Goal: Task Accomplishment & Management: Complete application form

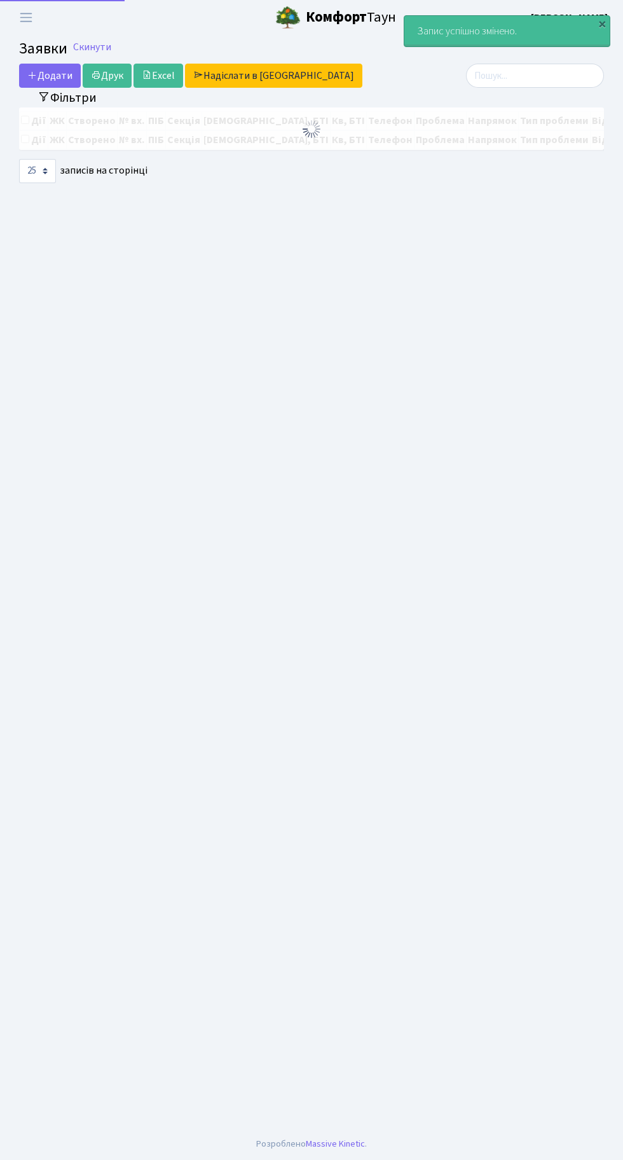
select select "25"
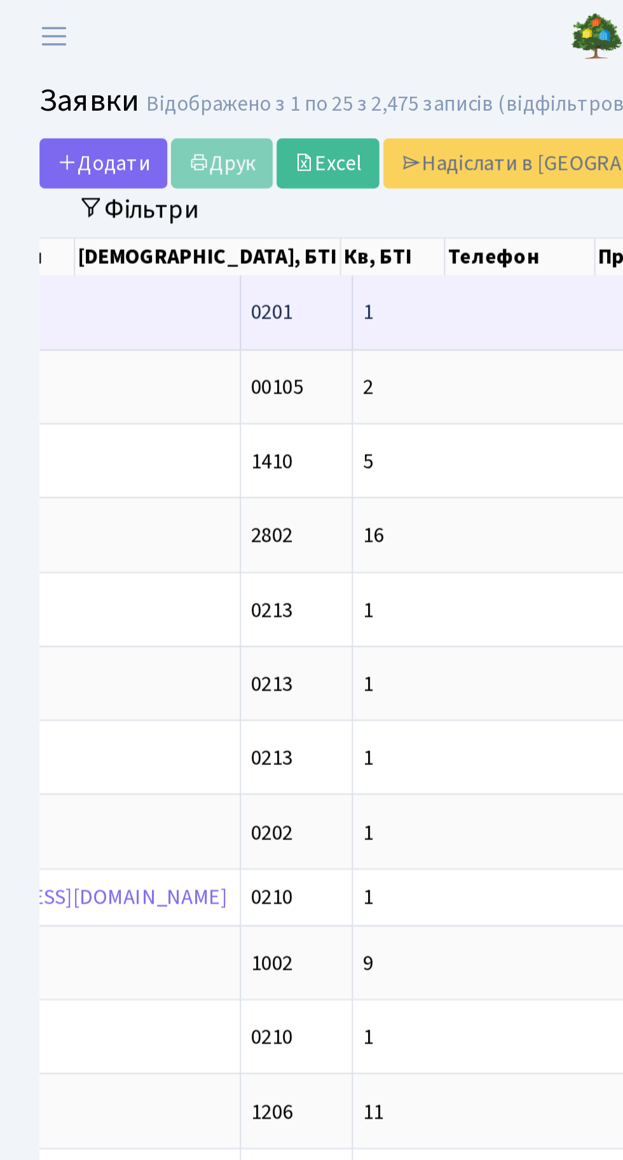
click at [317, 146] on td "1-9" at bounding box center [344, 150] width 54 height 35
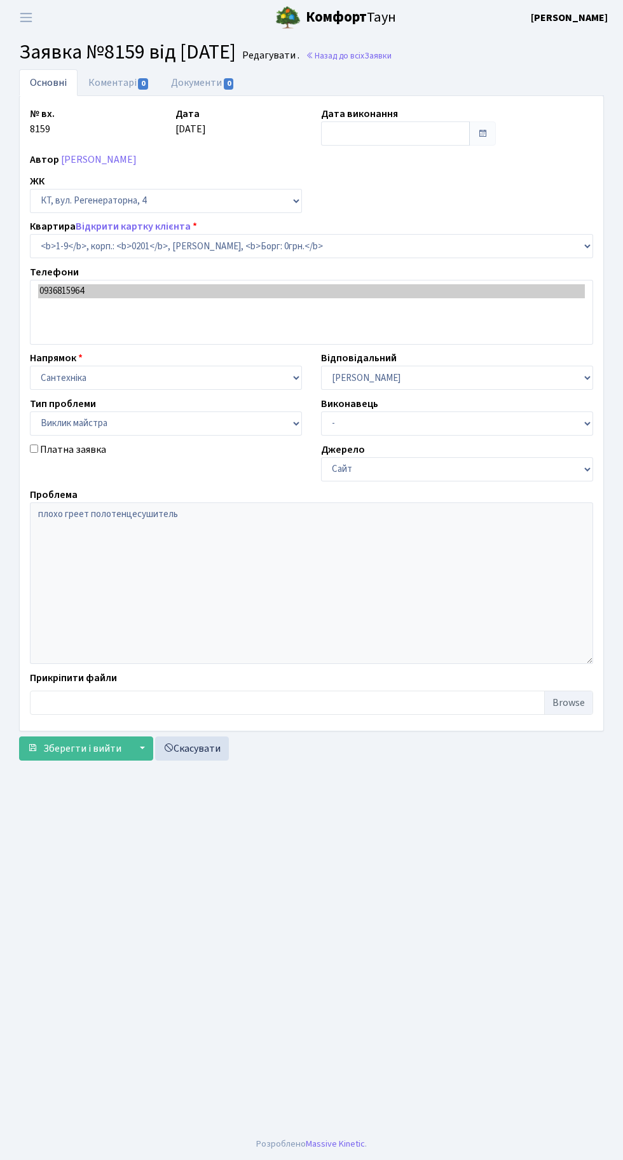
select select "9"
select select "29"
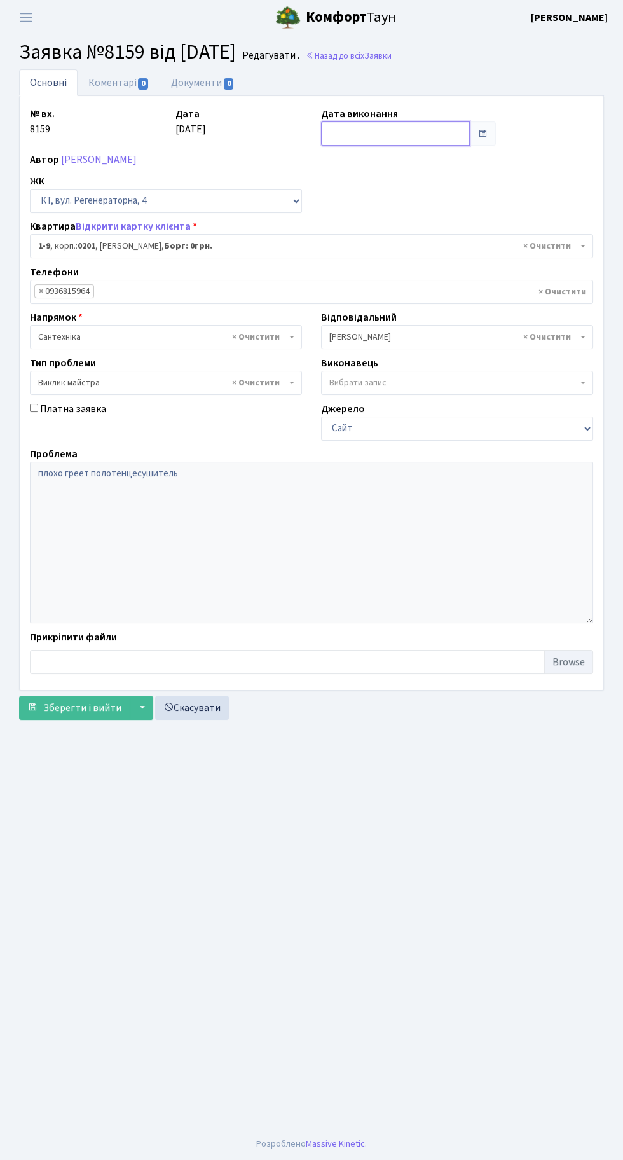
click at [388, 125] on input "text" at bounding box center [395, 133] width 149 height 24
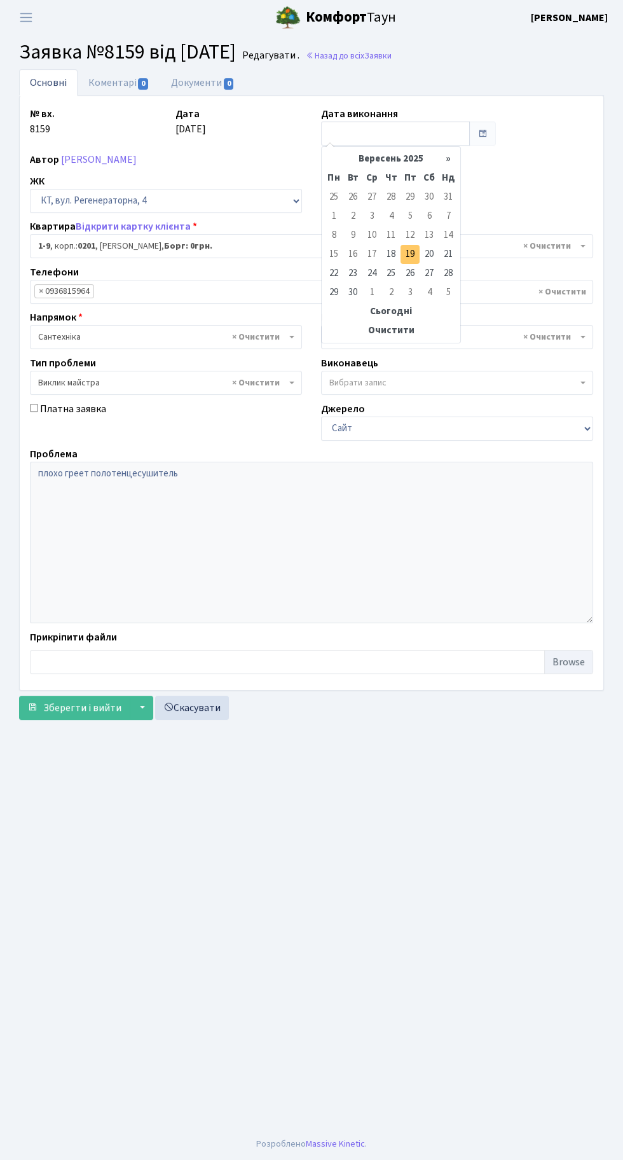
click at [413, 248] on td "19" at bounding box center [410, 254] width 19 height 19
type input "[DATE]"
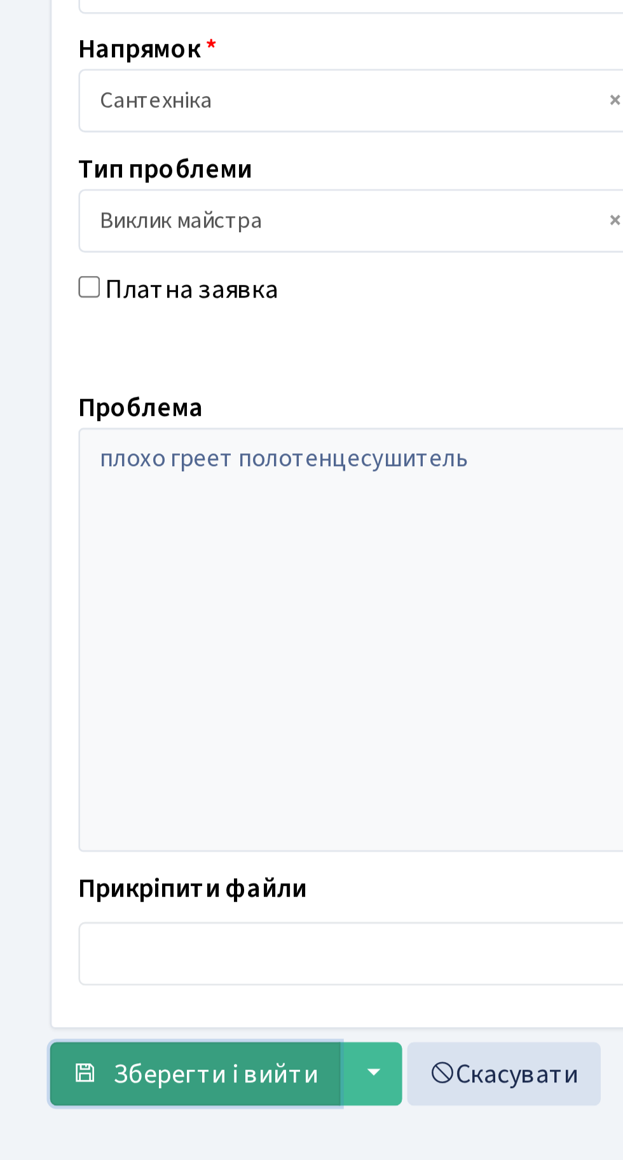
click at [76, 704] on span "Зберегти і вийти" at bounding box center [82, 708] width 78 height 14
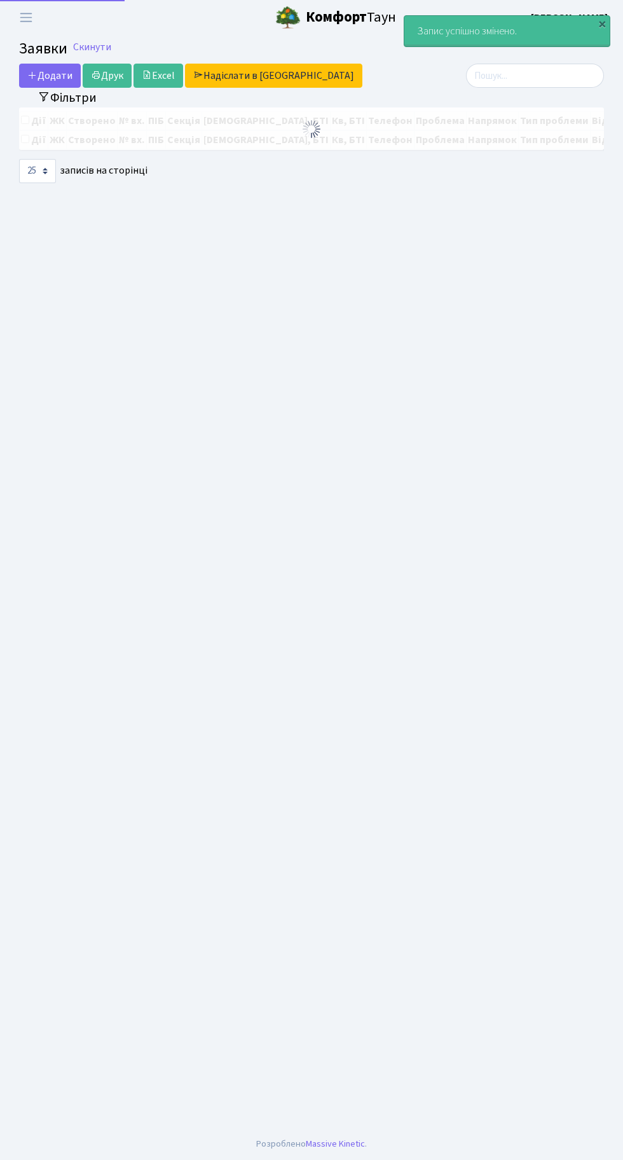
select select "25"
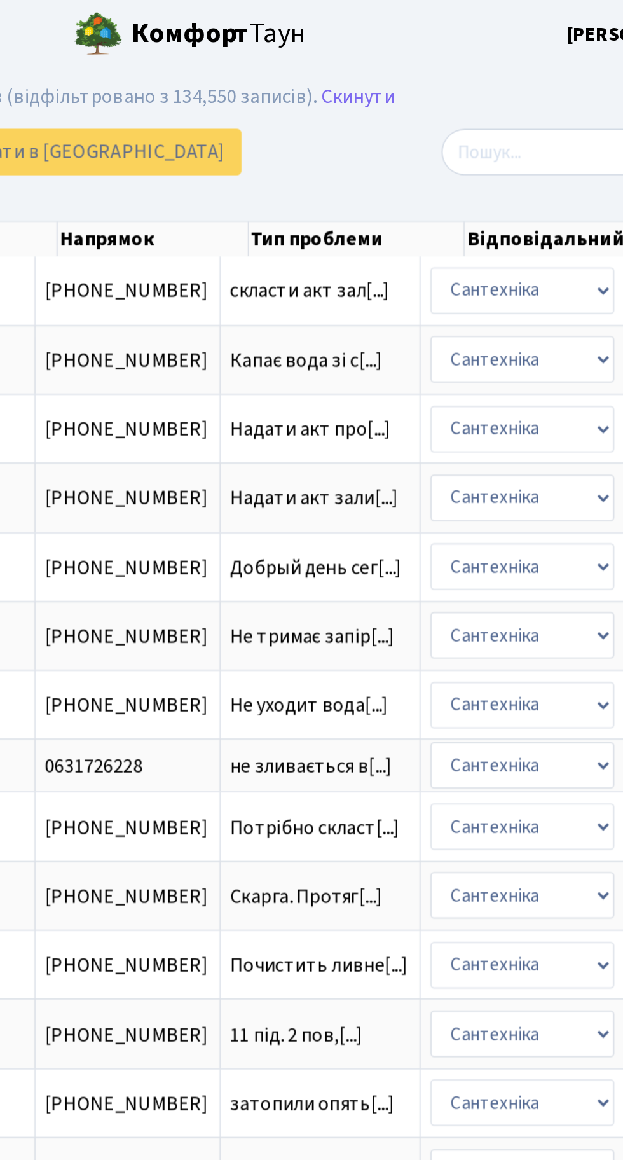
scroll to position [0, 476]
